Goal: Task Accomplishment & Management: Manage account settings

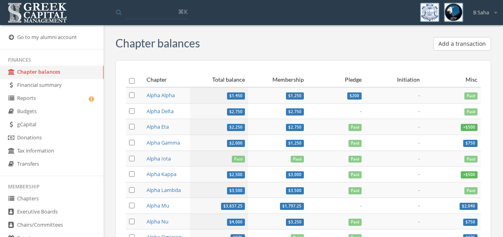
scroll to position [147, 0]
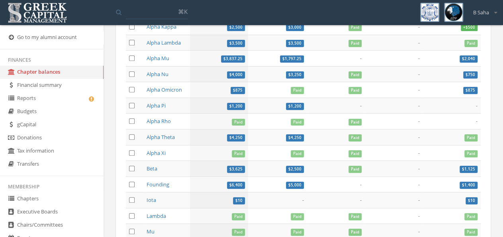
click at [49, 100] on link "Reports" at bounding box center [52, 98] width 104 height 13
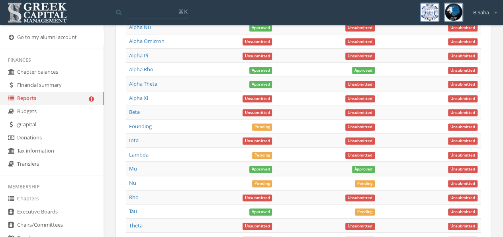
scroll to position [497, 0]
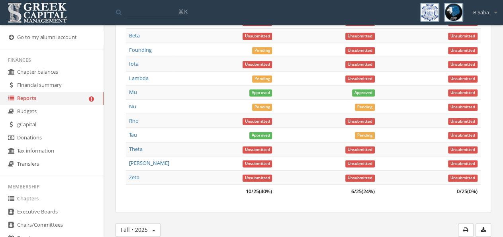
click at [133, 110] on link "Nu" at bounding box center [132, 106] width 7 height 7
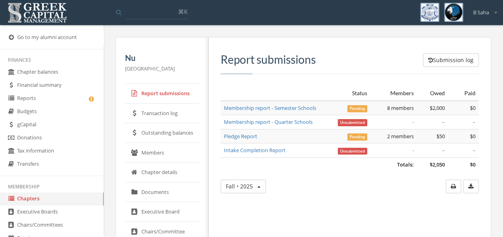
click at [303, 105] on link "Membership report - Semester Schools" at bounding box center [270, 107] width 92 height 7
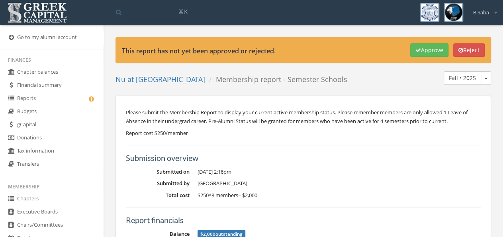
click at [168, 80] on link "Nu at University of Miami" at bounding box center [161, 80] width 90 height 10
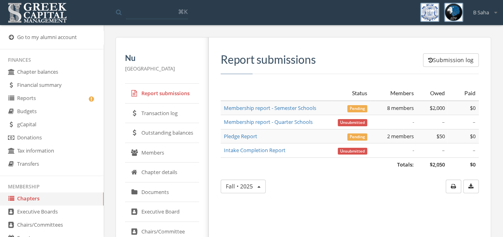
click at [241, 138] on link "Pledge Report" at bounding box center [240, 136] width 33 height 7
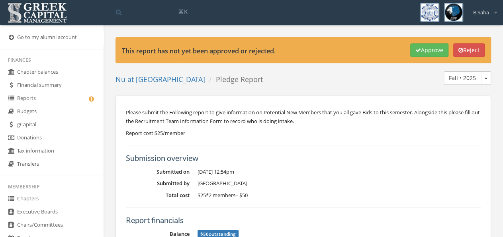
click at [422, 51] on button "Approve" at bounding box center [429, 50] width 38 height 14
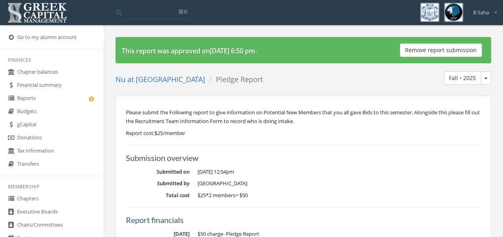
click at [55, 100] on link "Reports" at bounding box center [52, 98] width 104 height 13
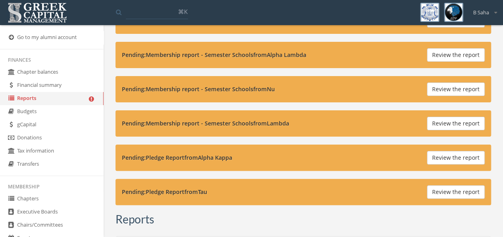
scroll to position [83, 0]
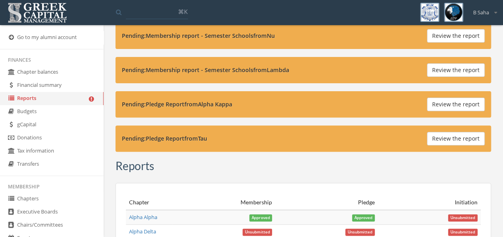
click at [463, 102] on button "Review the report" at bounding box center [456, 105] width 58 height 14
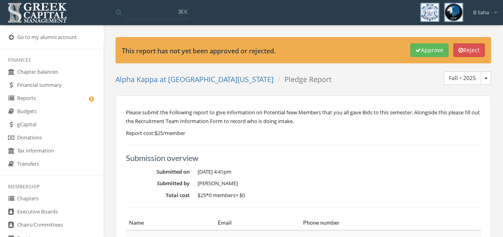
click at [171, 77] on link "Alpha Kappa at University of Illinois Chicago" at bounding box center [195, 80] width 158 height 10
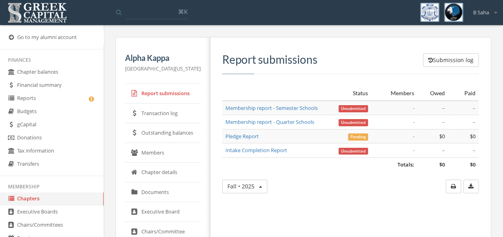
click at [48, 96] on link "Reports" at bounding box center [52, 98] width 104 height 13
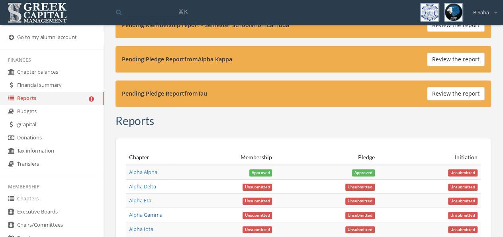
scroll to position [41, 0]
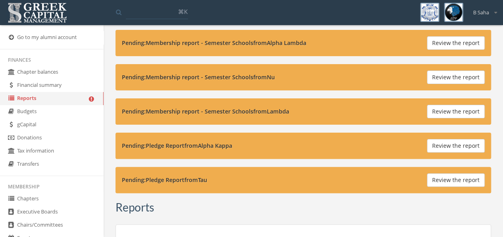
click at [450, 178] on button "Review the report" at bounding box center [456, 180] width 58 height 14
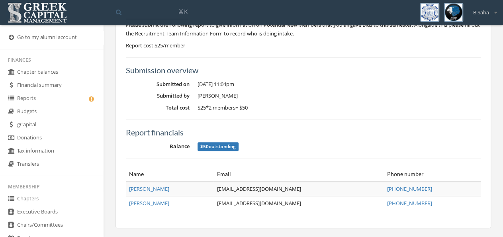
scroll to position [46, 0]
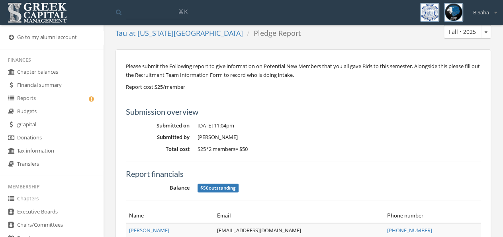
click at [56, 97] on link "Reports" at bounding box center [52, 98] width 104 height 13
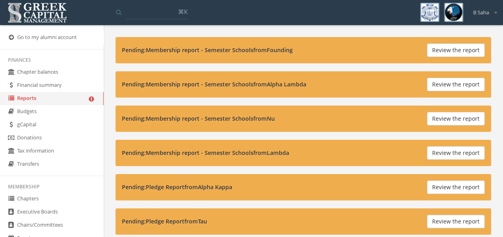
click at [445, 151] on button "Review the report" at bounding box center [456, 153] width 58 height 14
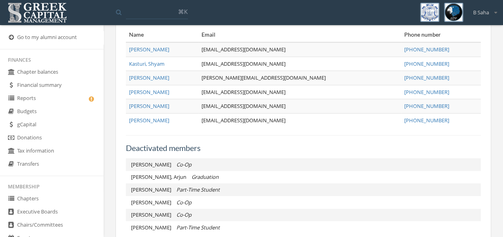
scroll to position [249, 0]
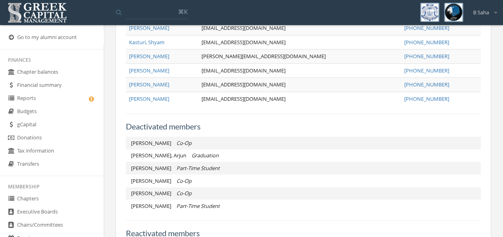
click at [59, 100] on link "Reports" at bounding box center [52, 98] width 104 height 13
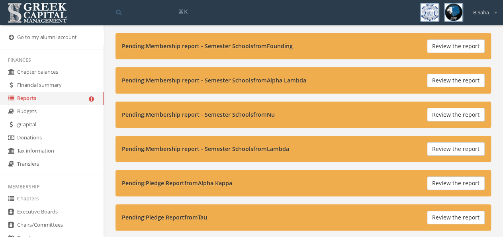
scroll to position [83, 0]
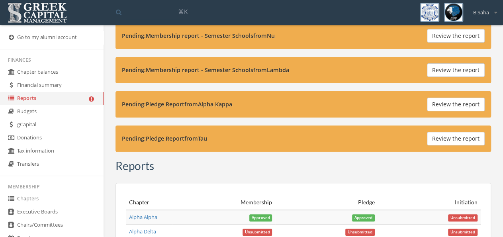
click at [456, 137] on button "Review the report" at bounding box center [456, 139] width 58 height 14
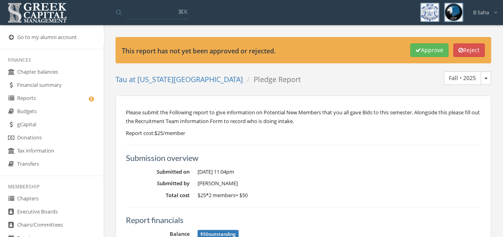
click at [416, 49] on icon "button" at bounding box center [419, 50] width 6 height 6
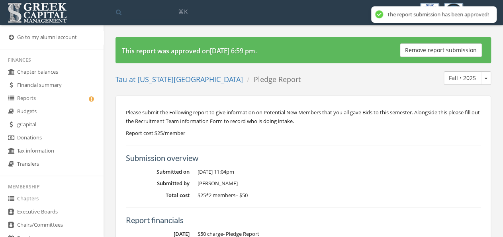
click at [187, 79] on link "Tau at New Jersey Institute of Technology" at bounding box center [179, 80] width 127 height 10
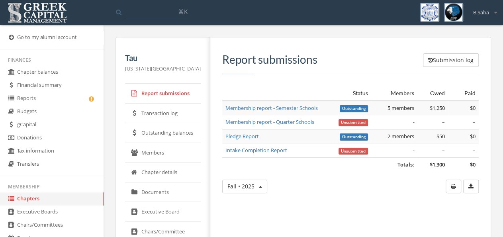
click at [73, 97] on link "Reports" at bounding box center [52, 98] width 104 height 13
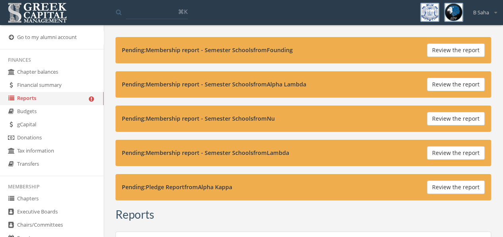
click at [451, 80] on button "Review the report" at bounding box center [456, 85] width 58 height 14
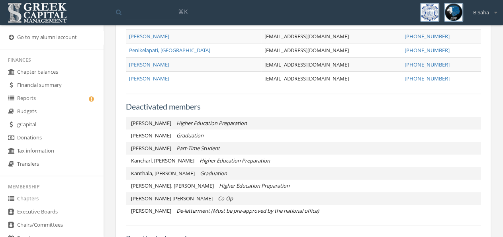
scroll to position [290, 0]
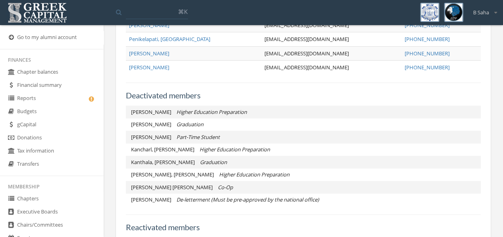
click at [73, 100] on link "Reports" at bounding box center [52, 98] width 104 height 13
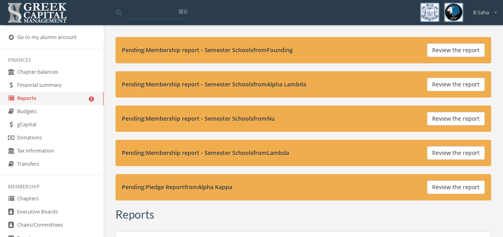
click at [450, 153] on button "Review the report" at bounding box center [456, 153] width 58 height 14
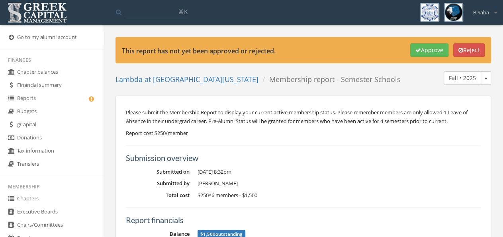
click at [63, 97] on link "Reports" at bounding box center [52, 98] width 104 height 13
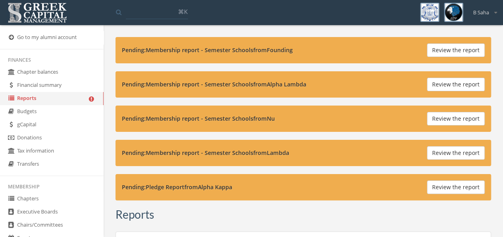
click at [441, 51] on button "Review the report" at bounding box center [456, 50] width 58 height 14
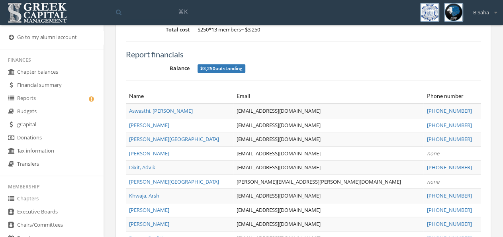
scroll to position [331, 0]
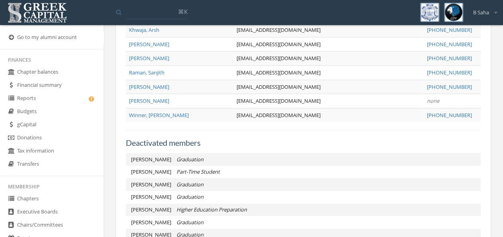
click at [246, 145] on div "Deactivated members Ali, Tabish Graduation Bhakta, Raj Part-Time Student Hashmi…" at bounding box center [303, 185] width 355 height 111
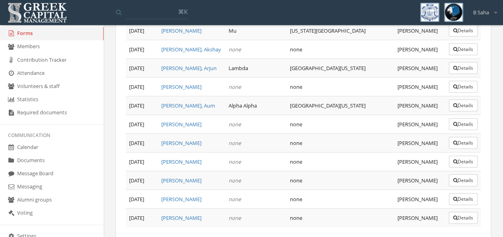
scroll to position [213, 0]
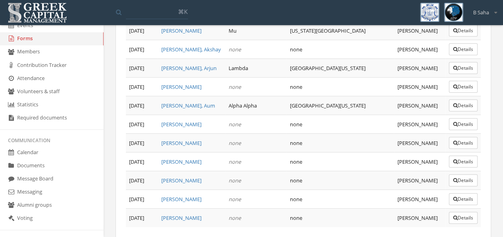
click at [49, 43] on link "Forms" at bounding box center [52, 38] width 104 height 13
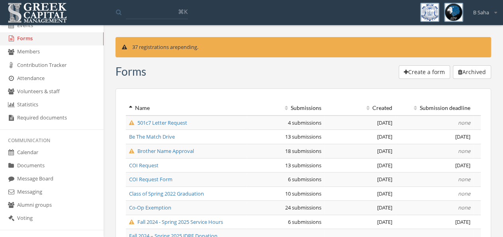
scroll to position [194, 0]
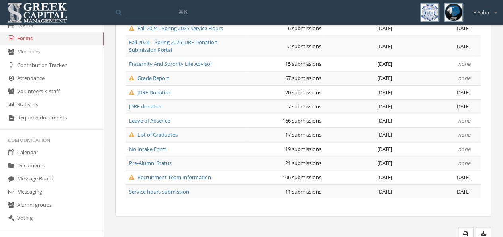
click at [203, 176] on span "Recruitment Team Information" at bounding box center [170, 177] width 82 height 7
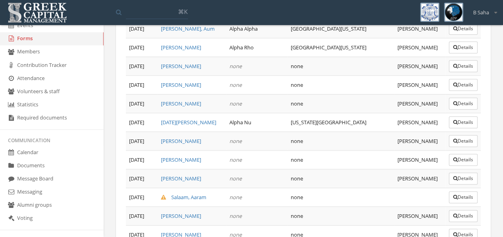
scroll to position [1943, 0]
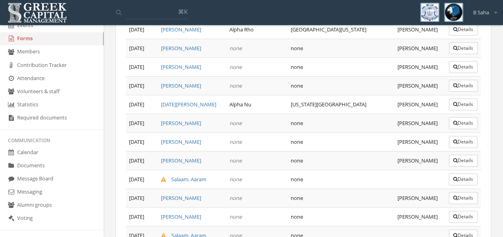
click at [455, 233] on icon "button" at bounding box center [455, 235] width 4 height 5
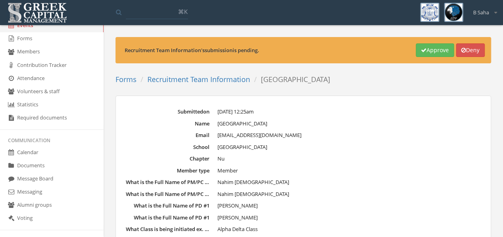
click at [429, 47] on button "Approve" at bounding box center [435, 50] width 38 height 14
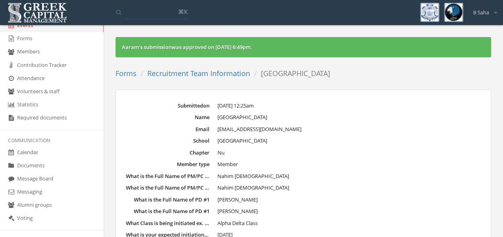
click at [124, 72] on link "Forms" at bounding box center [126, 74] width 21 height 10
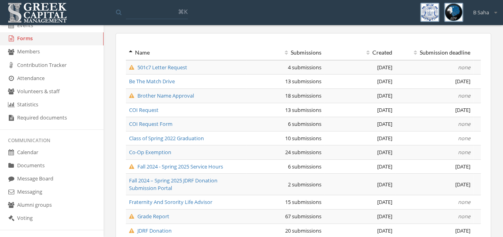
scroll to position [194, 0]
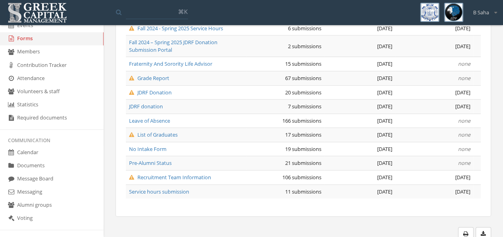
drag, startPoint x: 146, startPoint y: 73, endPoint x: 151, endPoint y: 73, distance: 5.2
click at [146, 75] on span "Grade Report" at bounding box center [149, 78] width 40 height 7
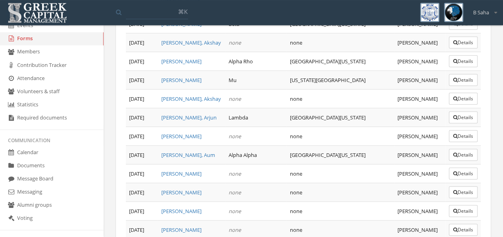
scroll to position [1201, 0]
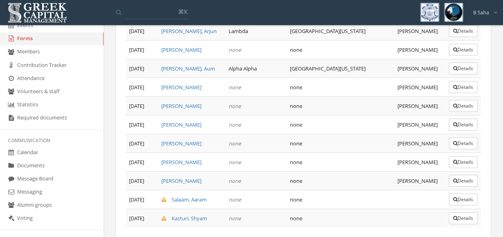
click at [454, 197] on icon "button" at bounding box center [455, 199] width 4 height 5
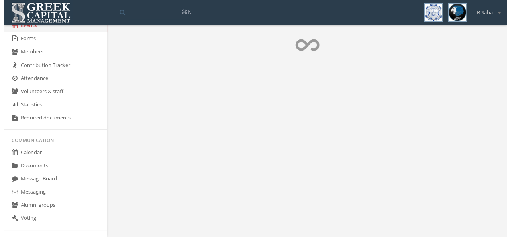
scroll to position [213, 0]
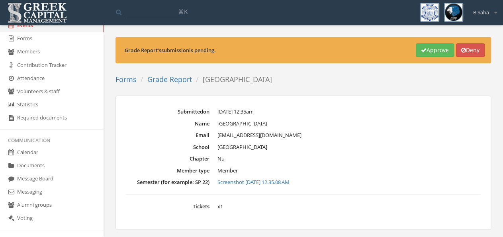
click at [295, 181] on link "Screenshot [DATE] 12.35.08 AM" at bounding box center [349, 182] width 263 height 8
click at [417, 44] on button "Approve" at bounding box center [435, 50] width 38 height 14
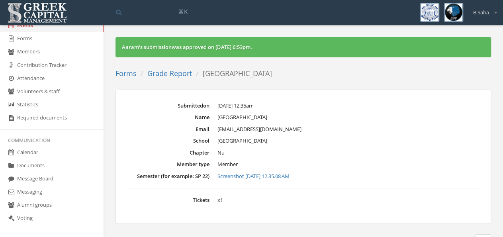
click at [130, 73] on link "Forms" at bounding box center [126, 74] width 21 height 10
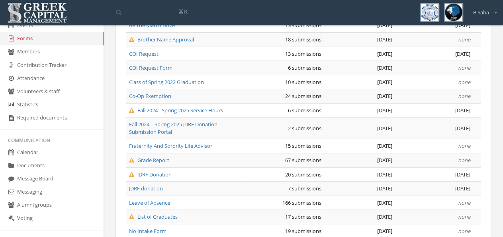
scroll to position [166, 0]
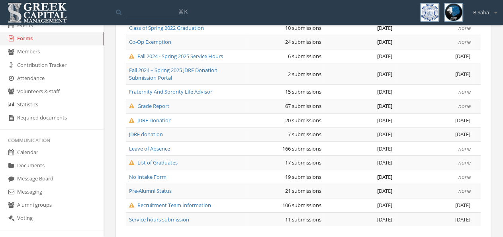
click at [162, 202] on span "Recruitment Team Information" at bounding box center [170, 205] width 82 height 7
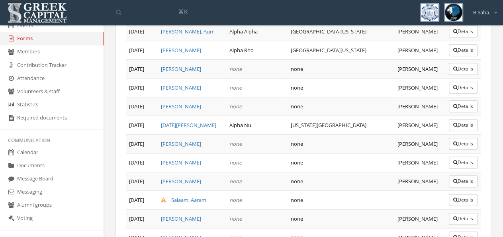
scroll to position [1943, 0]
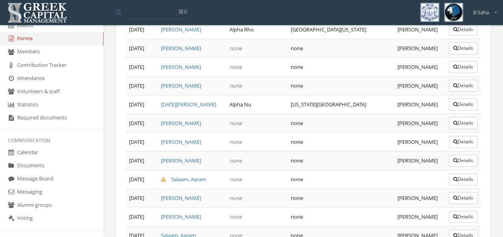
click at [459, 173] on button "Details" at bounding box center [463, 179] width 29 height 12
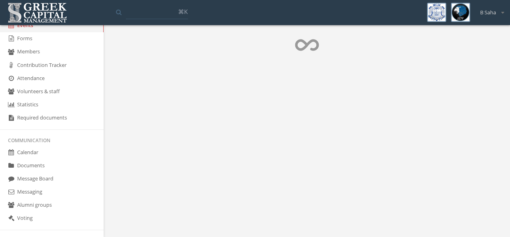
scroll to position [213, 0]
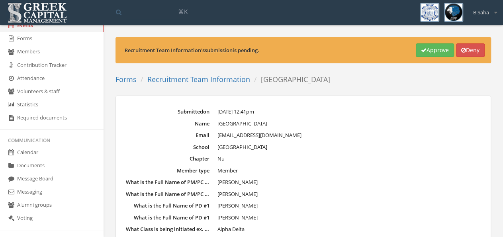
click at [467, 51] on button "Deny" at bounding box center [470, 50] width 29 height 14
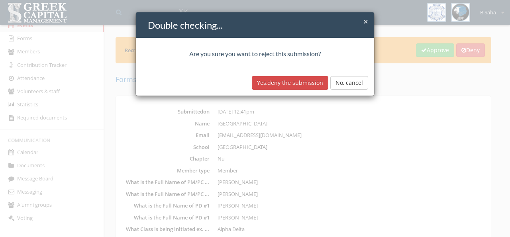
click at [308, 82] on button "Yes, deny the submission" at bounding box center [290, 83] width 76 height 14
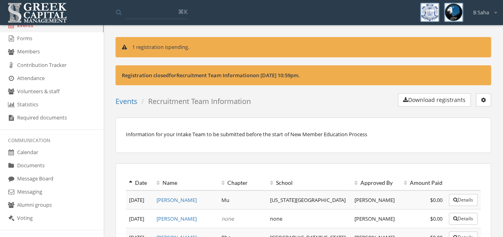
click at [49, 43] on link "Forms" at bounding box center [52, 38] width 104 height 13
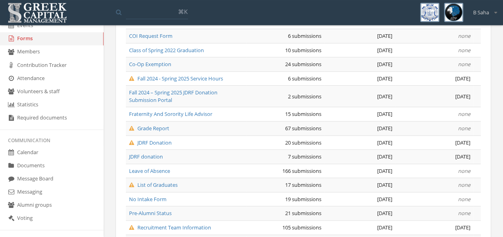
scroll to position [194, 0]
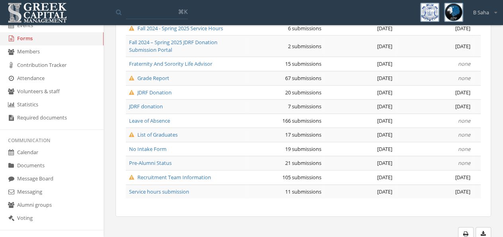
click at [196, 174] on span "Recruitment Team Information" at bounding box center [170, 177] width 82 height 7
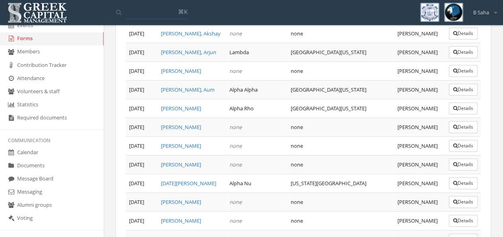
scroll to position [1925, 0]
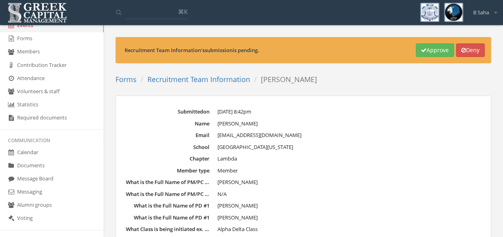
click at [428, 53] on button "Approve" at bounding box center [435, 50] width 38 height 14
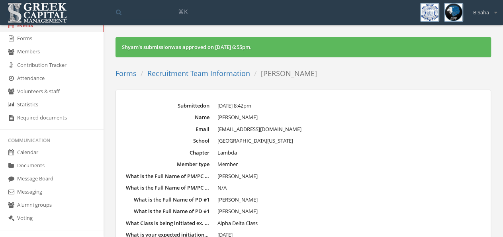
click at [129, 71] on link "Forms" at bounding box center [126, 74] width 21 height 10
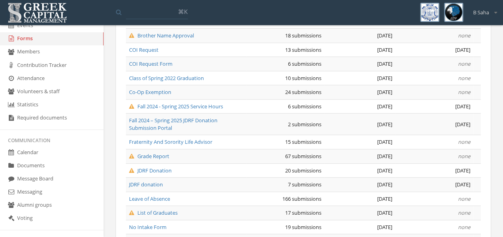
scroll to position [124, 0]
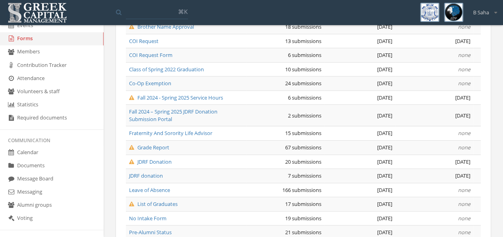
click at [163, 144] on span "Grade Report" at bounding box center [149, 147] width 40 height 7
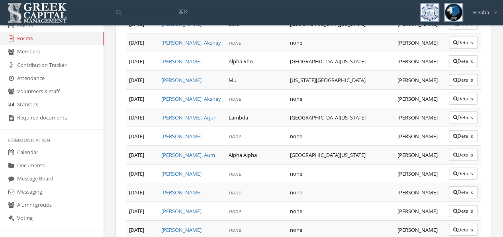
scroll to position [1201, 0]
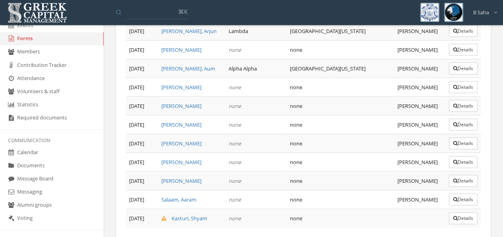
click at [462, 212] on button "Details" at bounding box center [463, 218] width 29 height 12
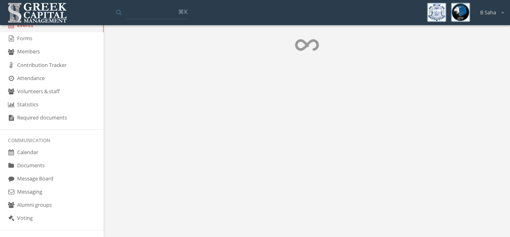
scroll to position [213, 0]
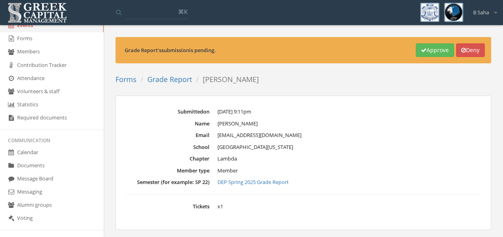
click at [430, 49] on button "Approve" at bounding box center [435, 50] width 38 height 14
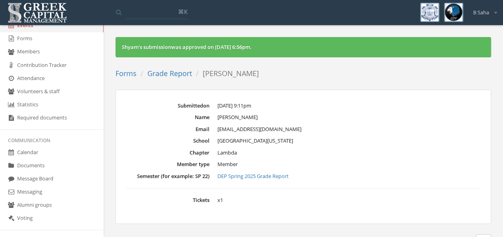
click at [132, 75] on link "Forms" at bounding box center [126, 74] width 21 height 10
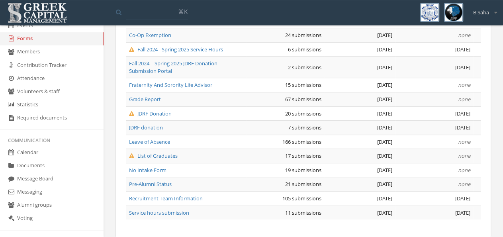
scroll to position [194, 0]
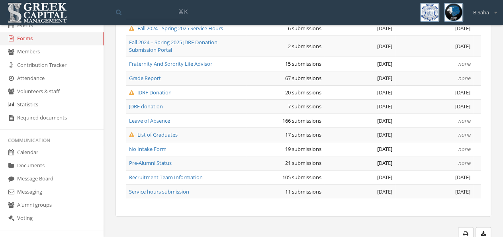
click at [164, 121] on span "Leave of Absence" at bounding box center [149, 120] width 41 height 7
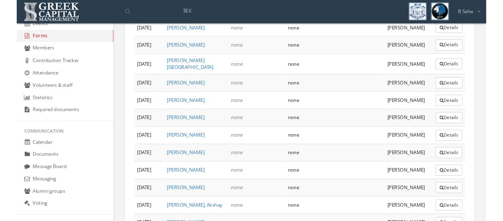
scroll to position [3246, 0]
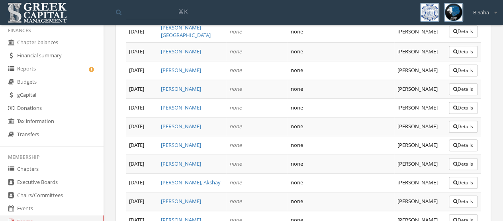
scroll to position [86, 0]
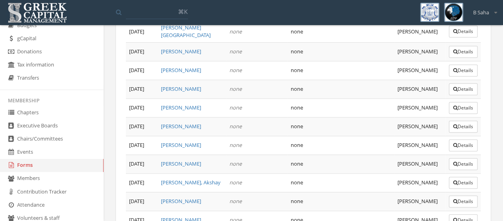
click at [41, 168] on link "Forms" at bounding box center [52, 165] width 104 height 13
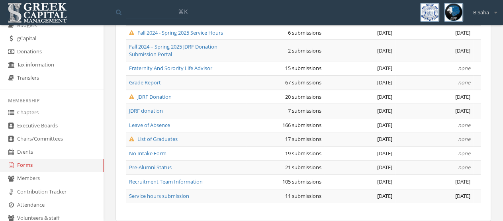
scroll to position [207, 0]
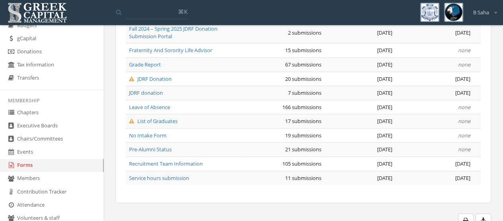
click at [169, 160] on span "Recruitment Team Information" at bounding box center [166, 163] width 74 height 7
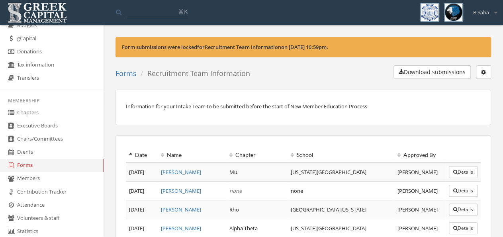
click at [486, 72] on button "button" at bounding box center [483, 72] width 15 height 14
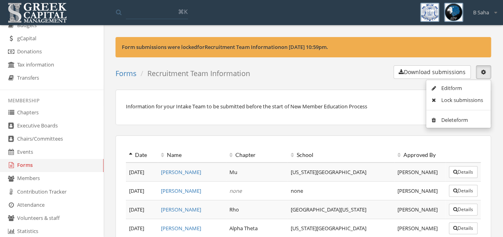
click at [457, 88] on link "Edit form" at bounding box center [458, 88] width 59 height 12
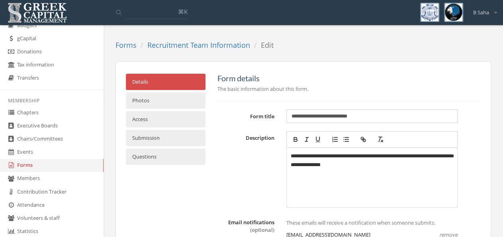
click at [150, 137] on link "Submission" at bounding box center [166, 138] width 80 height 16
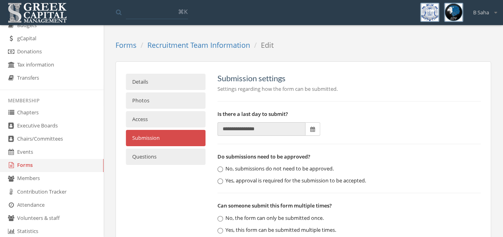
click at [315, 127] on span at bounding box center [313, 129] width 15 height 14
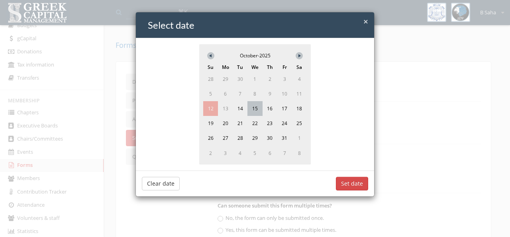
click at [262, 116] on span "15" at bounding box center [254, 108] width 15 height 15
click at [359, 190] on button "Set date" at bounding box center [352, 184] width 32 height 14
type input "**********"
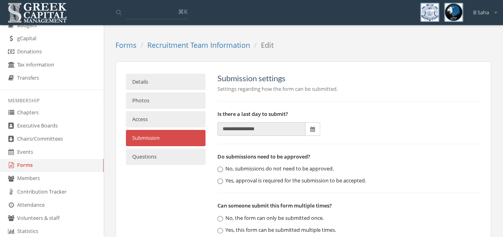
scroll to position [46, 0]
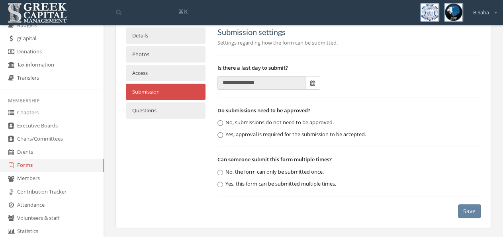
click at [473, 207] on button "Save" at bounding box center [469, 211] width 23 height 14
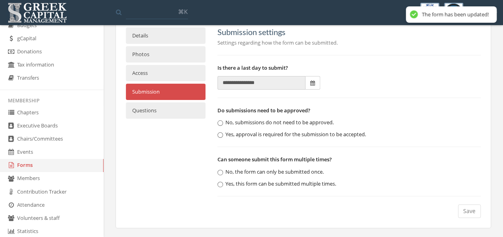
scroll to position [0, 0]
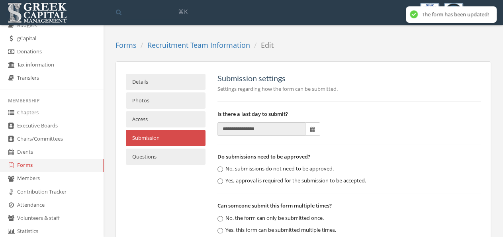
click at [207, 43] on link "Recruitment Team Information" at bounding box center [198, 45] width 103 height 10
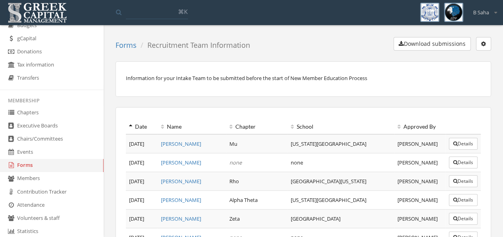
click at [128, 45] on link "Forms" at bounding box center [126, 45] width 21 height 10
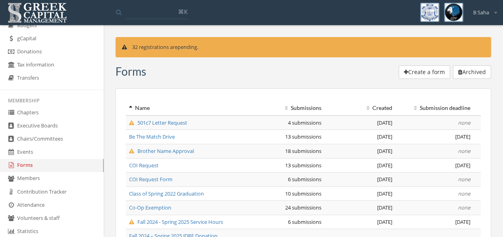
scroll to position [194, 0]
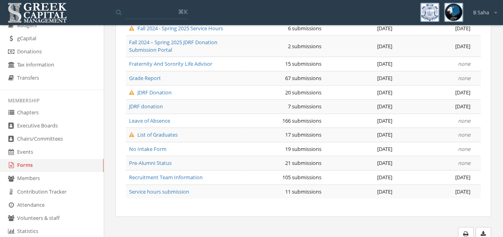
click at [150, 75] on span "Grade Report" at bounding box center [145, 78] width 32 height 7
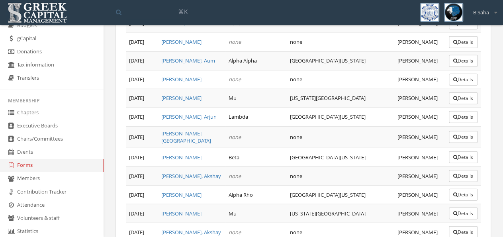
scroll to position [1173, 0]
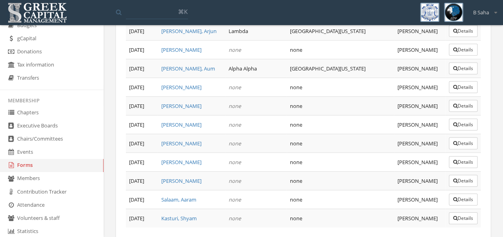
click at [81, 169] on link "Forms" at bounding box center [52, 165] width 104 height 13
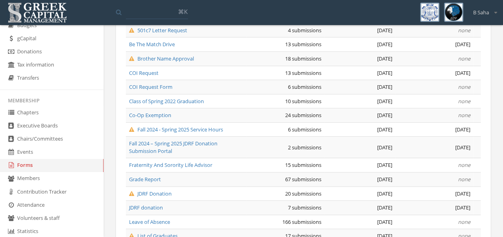
scroll to position [194, 0]
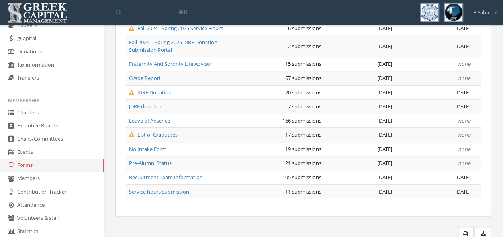
click at [162, 117] on span "Leave of Absence" at bounding box center [149, 120] width 41 height 7
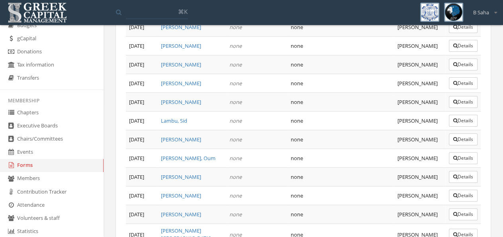
scroll to position [3080, 0]
